Goal: Check status: Check status

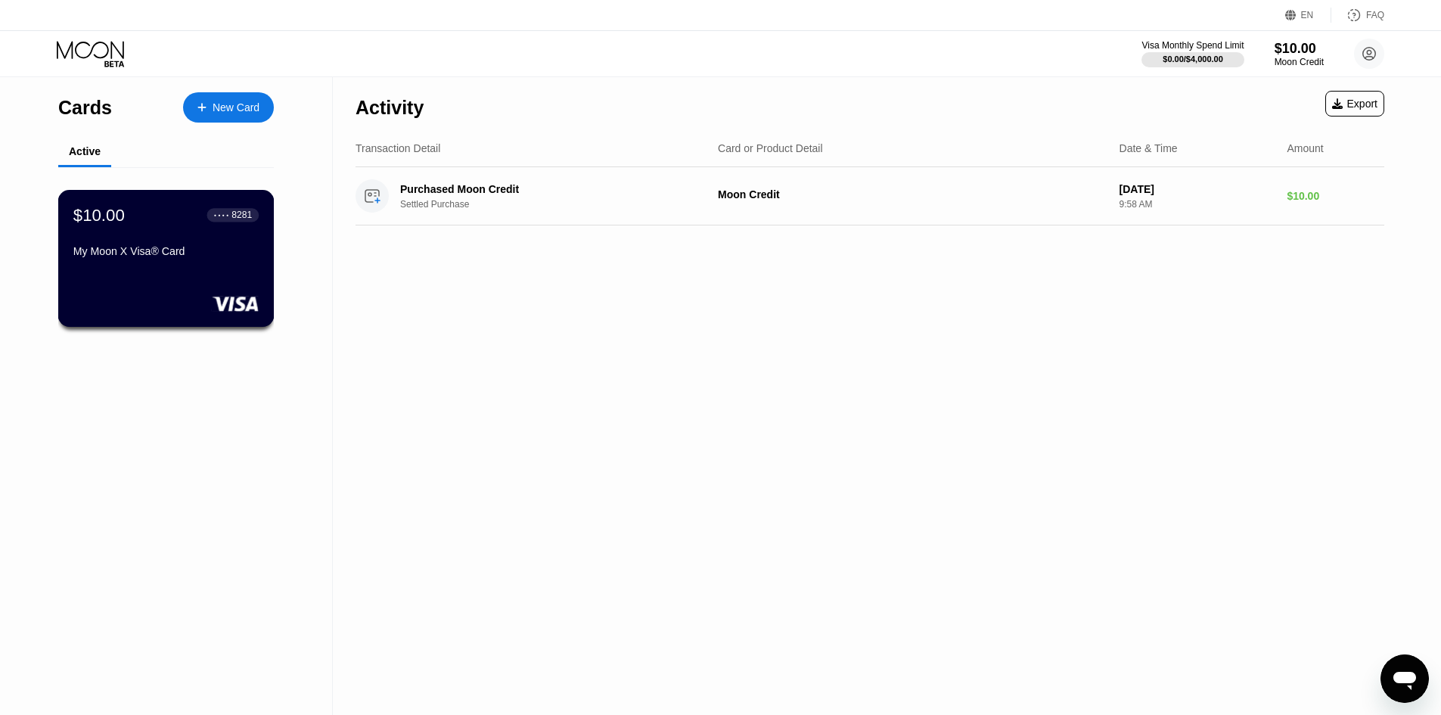
click at [175, 256] on div "My Moon X Visa® Card" at bounding box center [165, 251] width 185 height 12
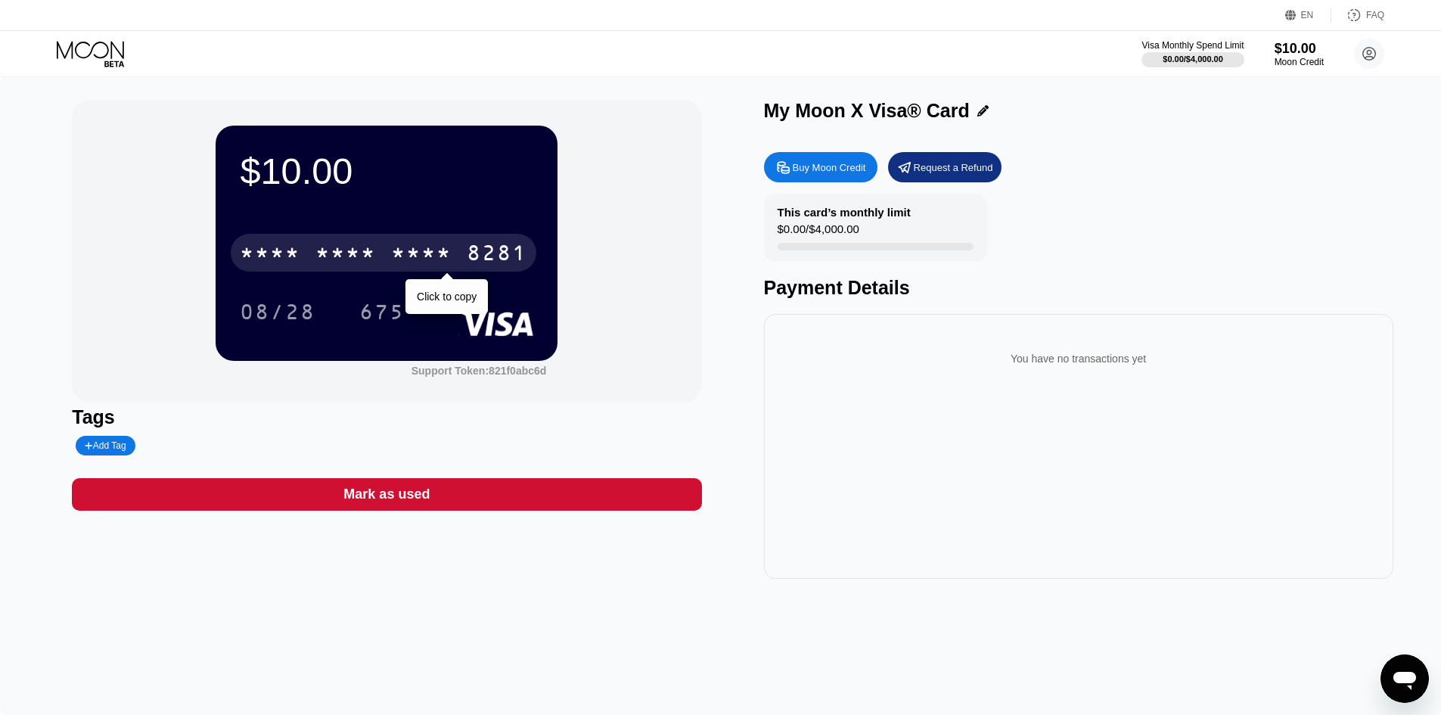
click at [405, 251] on div "* * * *" at bounding box center [421, 255] width 61 height 24
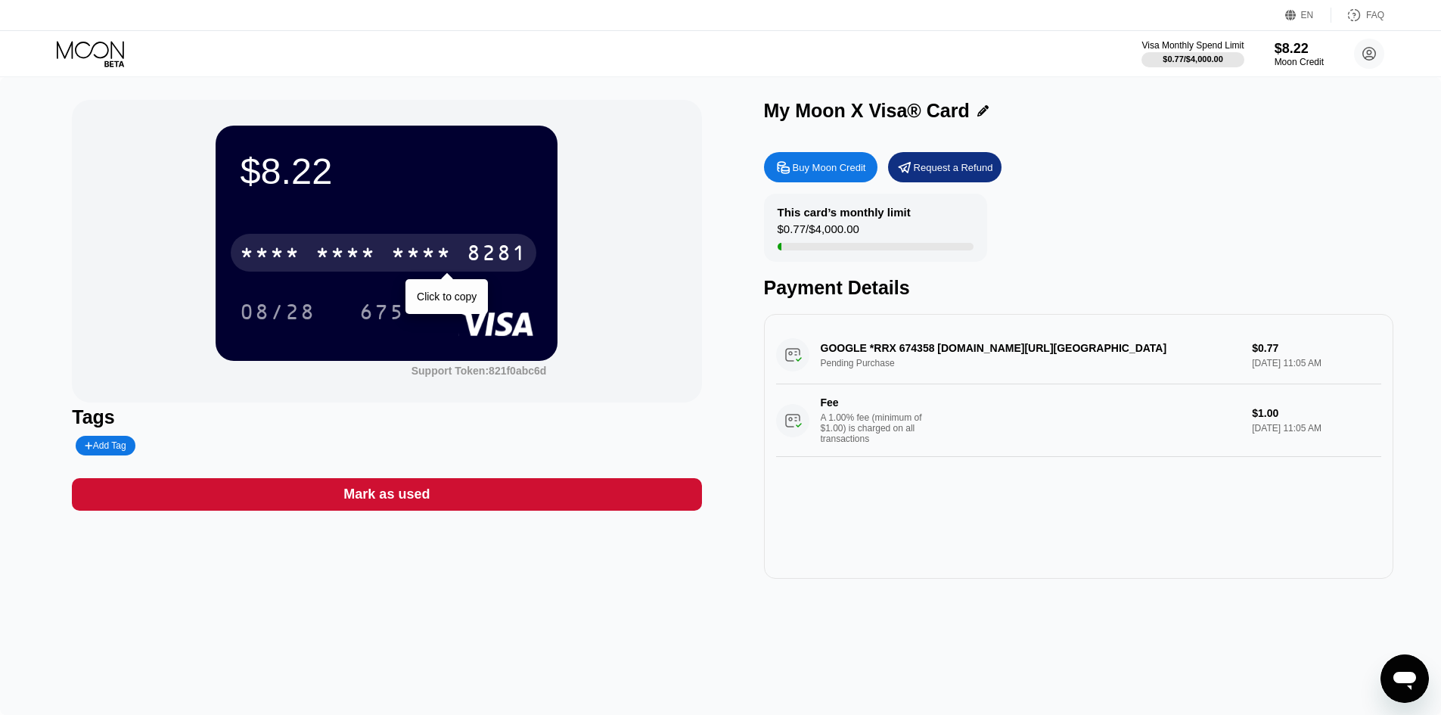
click at [414, 250] on div "* * * *" at bounding box center [421, 255] width 61 height 24
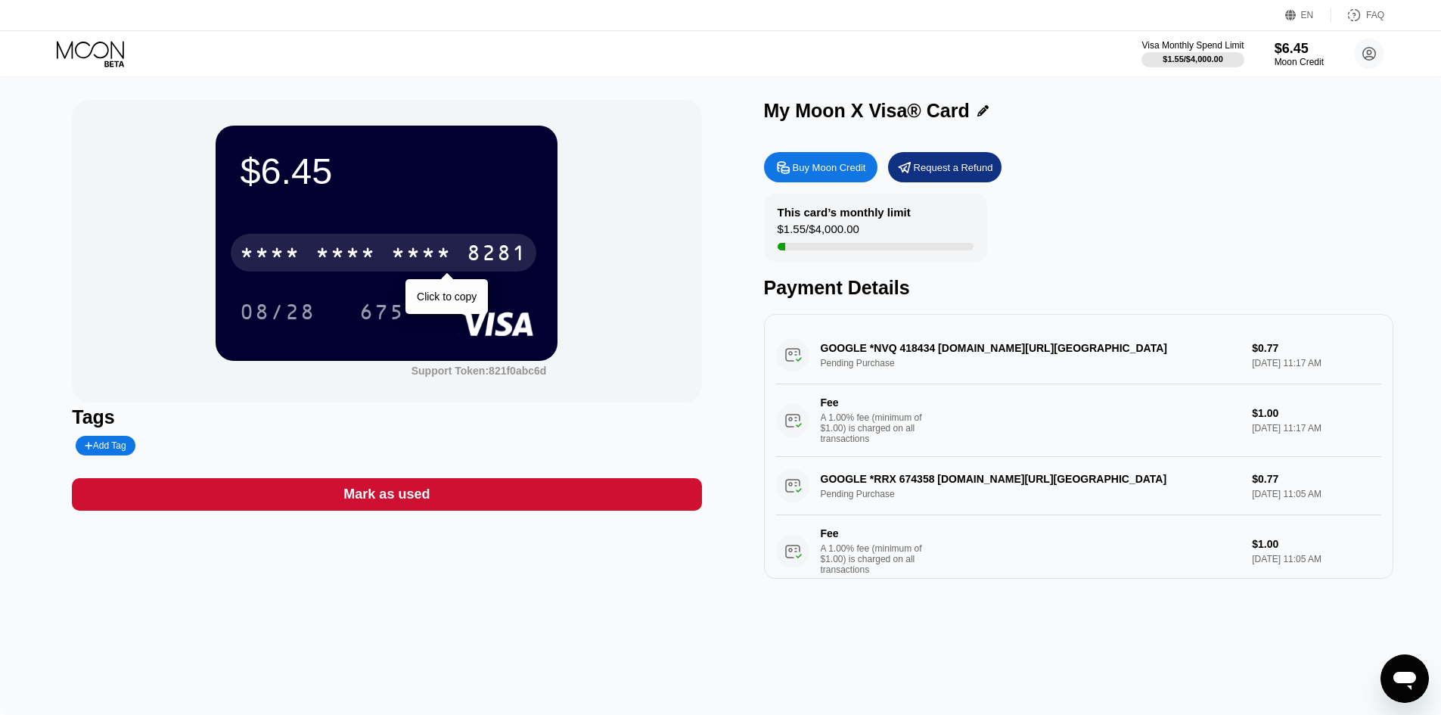
click at [435, 259] on div "* * * *" at bounding box center [421, 255] width 61 height 24
click at [312, 256] on div "* * * * * * * * * * * * 8281" at bounding box center [384, 253] width 306 height 38
click at [387, 241] on div "* * * * * * * * * * * * 8281" at bounding box center [384, 253] width 306 height 38
